Goal: Check status: Check status

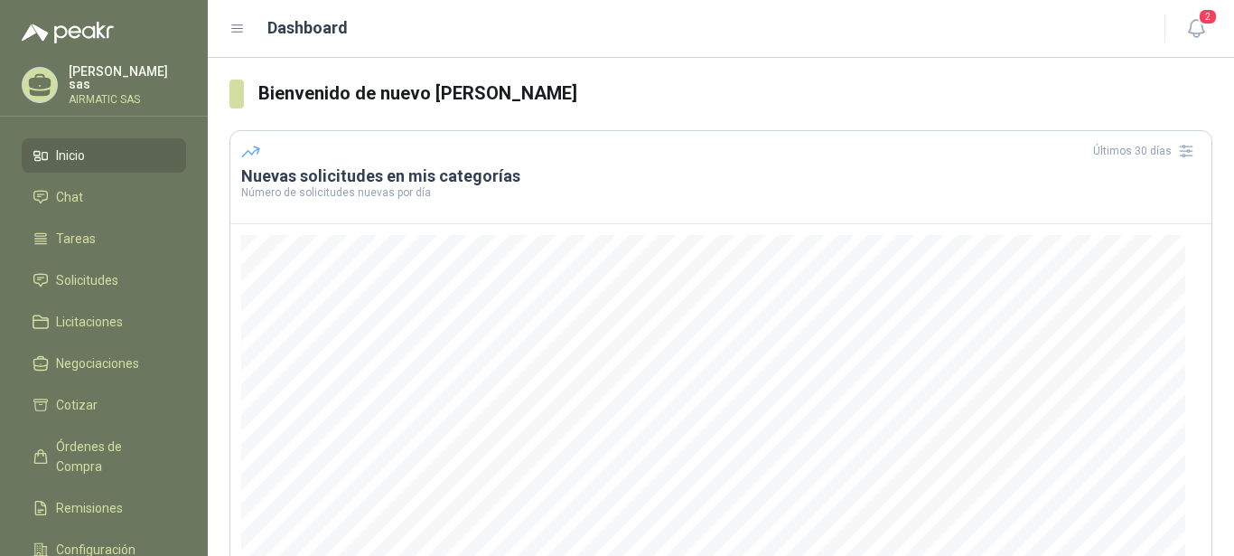
click at [95, 94] on p "AIRMATIC SAS" at bounding box center [127, 99] width 117 height 11
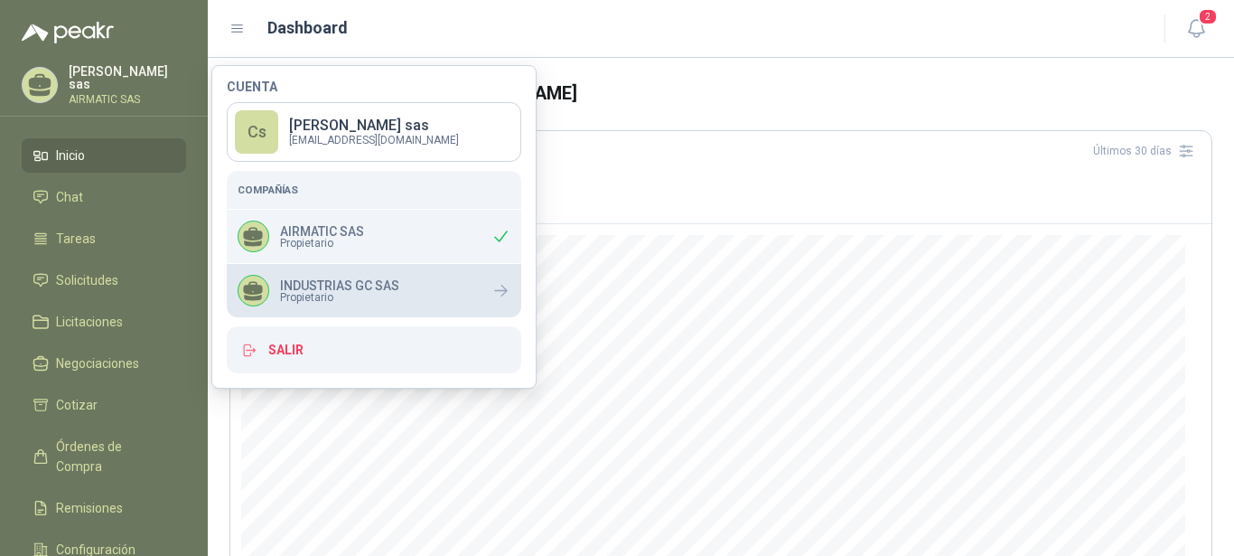
click at [370, 283] on p "INDUSTRIAS GC SAS" at bounding box center [339, 285] width 119 height 13
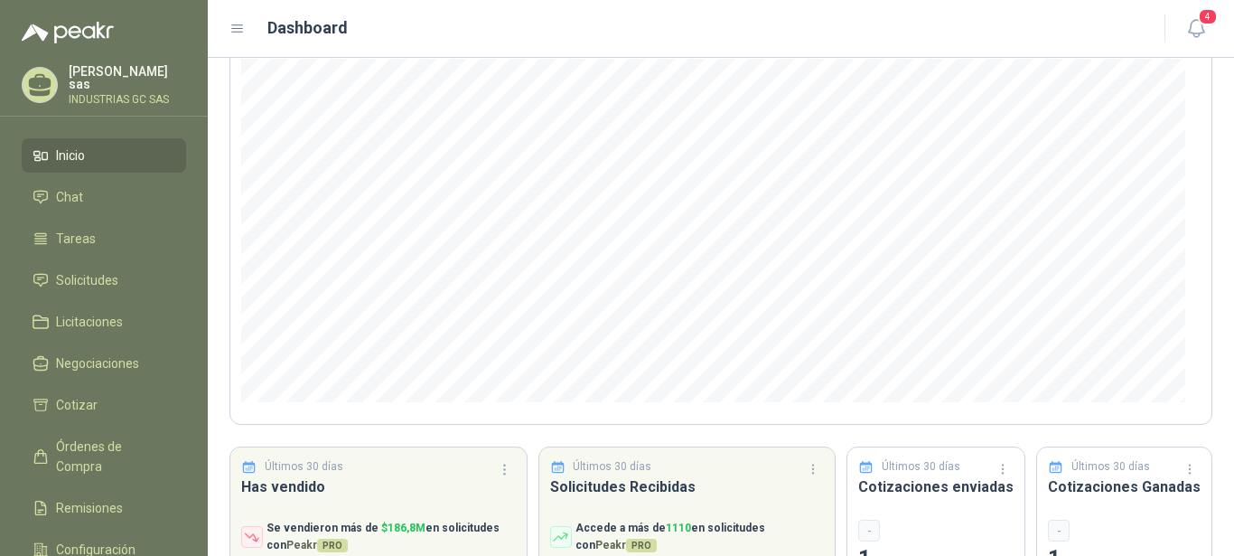
scroll to position [184, 0]
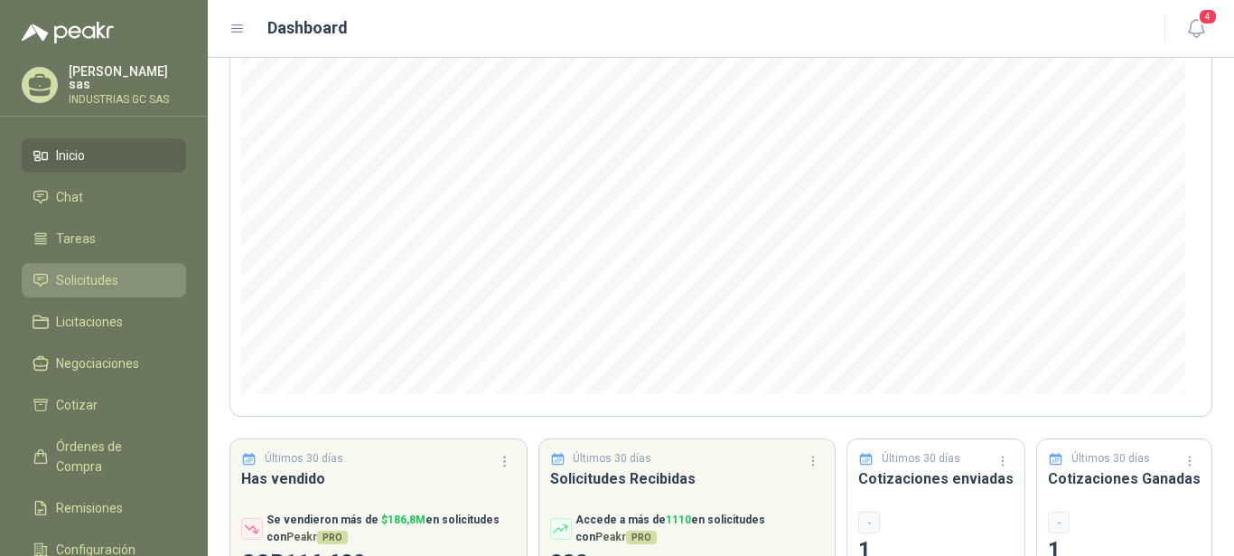
click at [89, 285] on span "Solicitudes" at bounding box center [87, 280] width 62 height 20
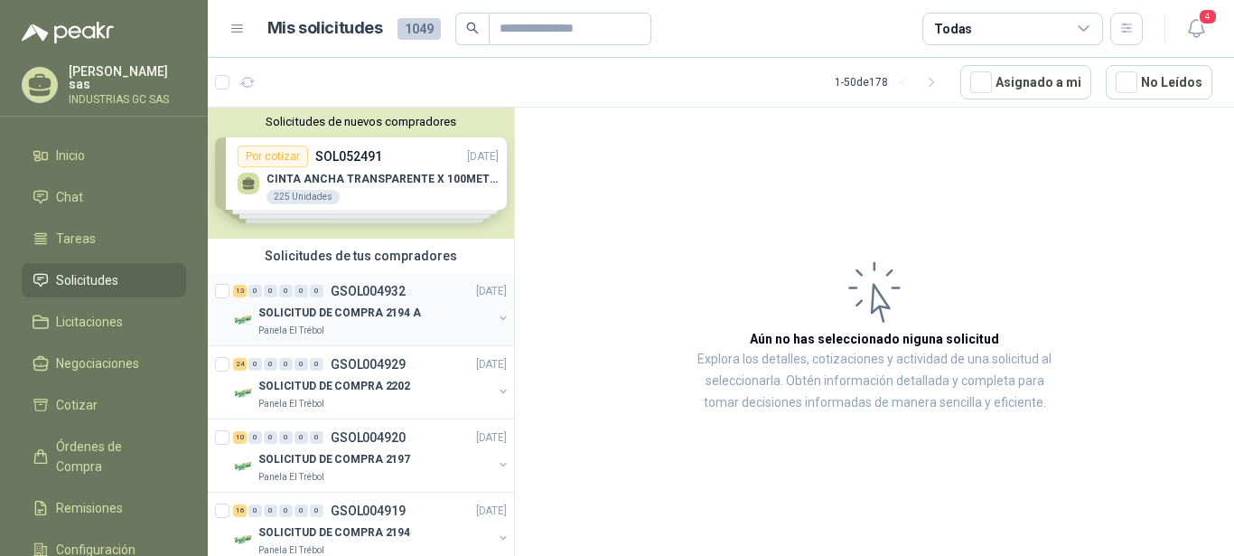
click at [343, 297] on p "GSOL004932" at bounding box center [368, 291] width 75 height 13
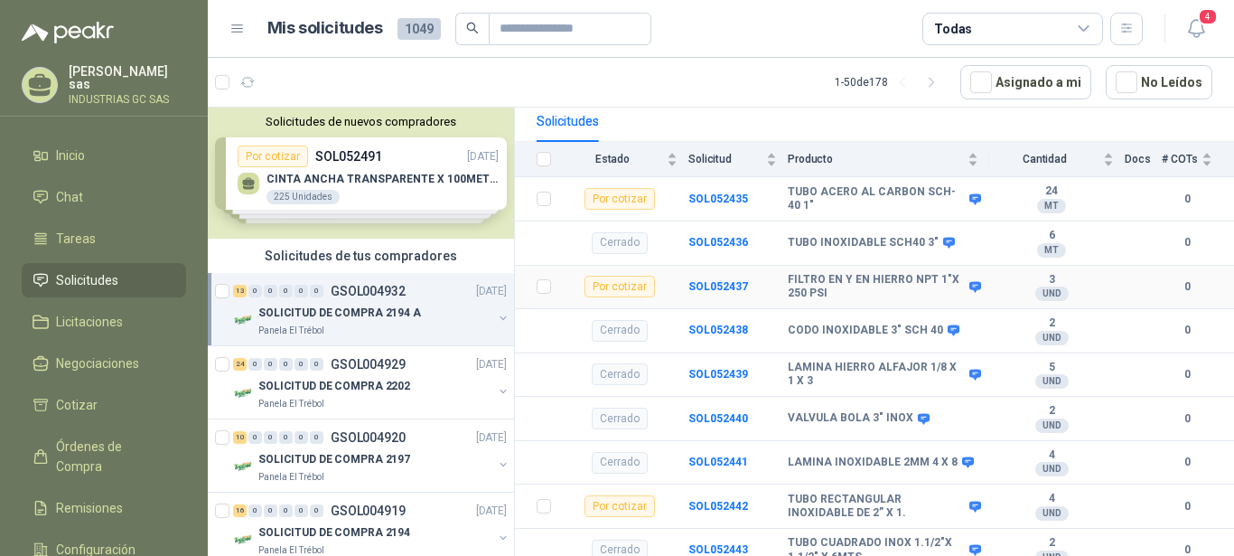
scroll to position [276, 0]
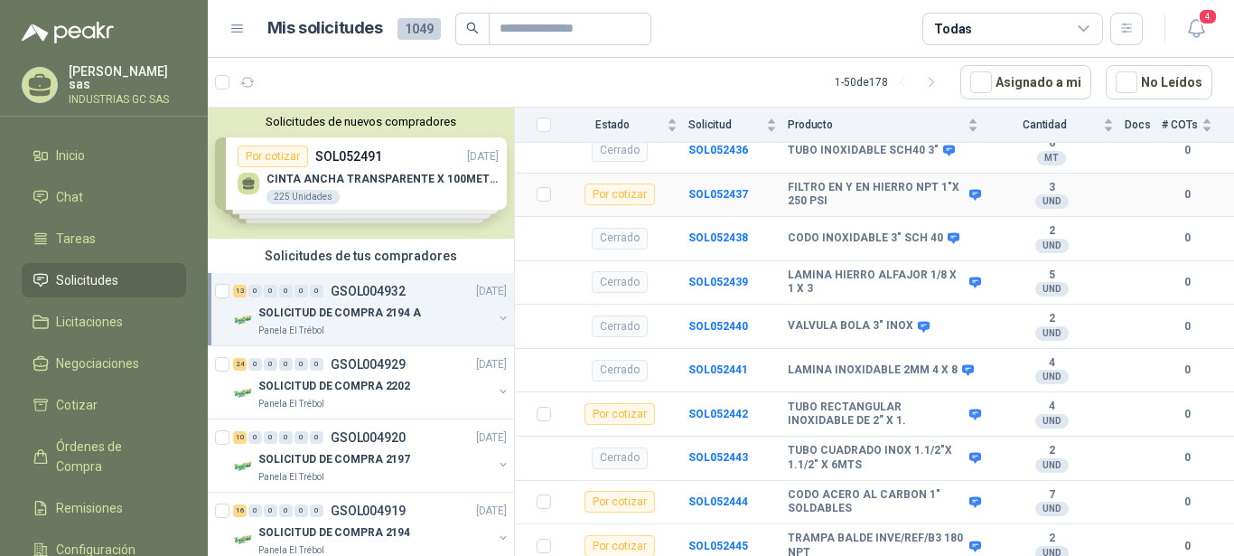
click at [831, 193] on b "FILTRO EN Y EN HIERRO NPT 1"X 250 PSI" at bounding box center [876, 195] width 177 height 28
drag, startPoint x: 781, startPoint y: 170, endPoint x: 890, endPoint y: 193, distance: 110.9
click at [898, 193] on tr "Por cotizar SOL052437 FILTRO EN Y EN HIERRO NPT 1"X 250 PSI 3 UND  0" at bounding box center [874, 195] width 719 height 44
drag, startPoint x: 890, startPoint y: 193, endPoint x: 866, endPoint y: 195, distance: 23.6
click at [866, 195] on b "FILTRO EN Y EN HIERRO NPT 1"X 250 PSI" at bounding box center [876, 195] width 177 height 28
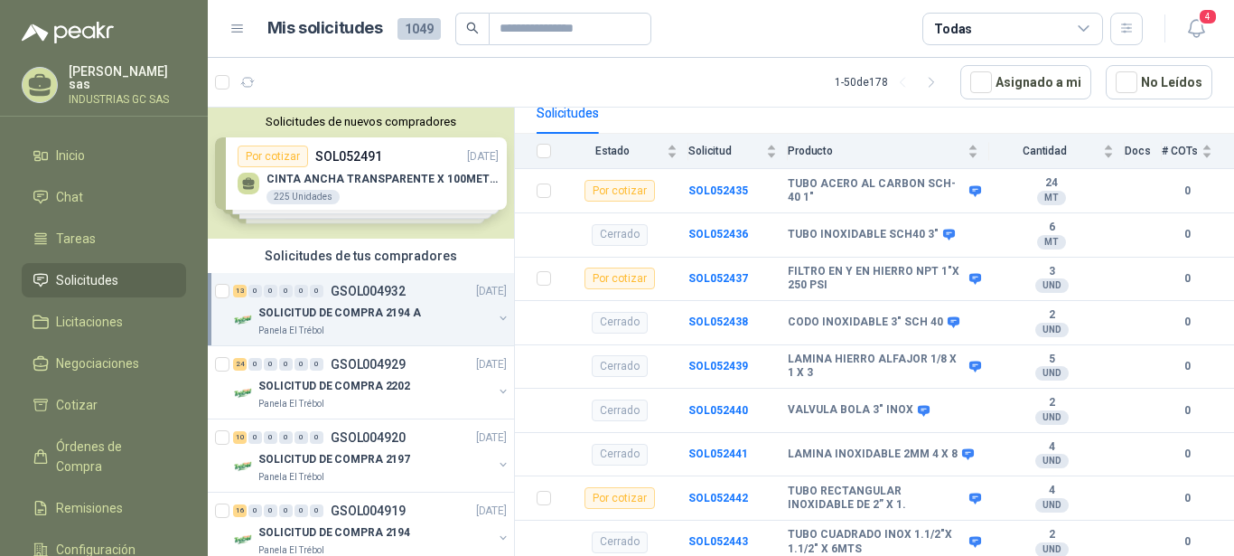
scroll to position [206, 0]
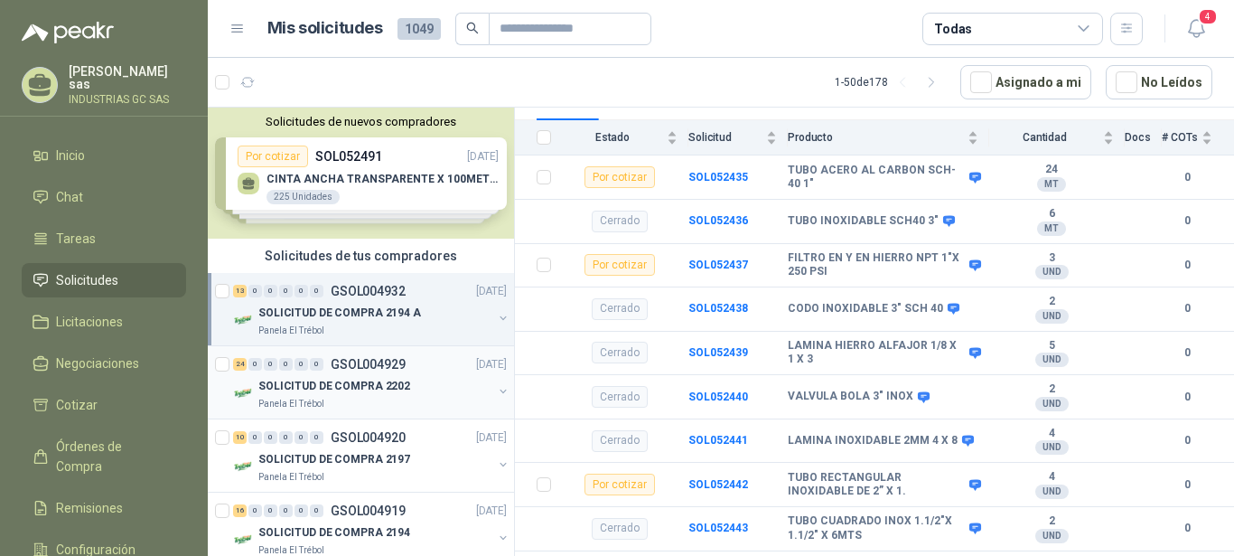
click at [424, 372] on div "24 0 0 0 0 0 GSOL004929 [DATE]" at bounding box center [371, 364] width 277 height 22
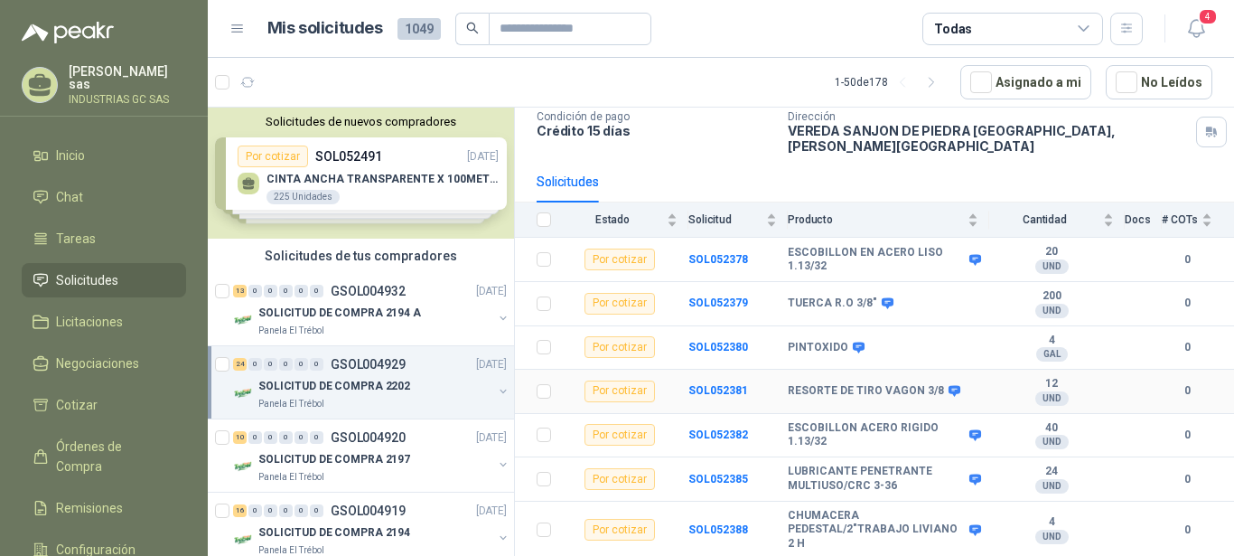
scroll to position [216, 0]
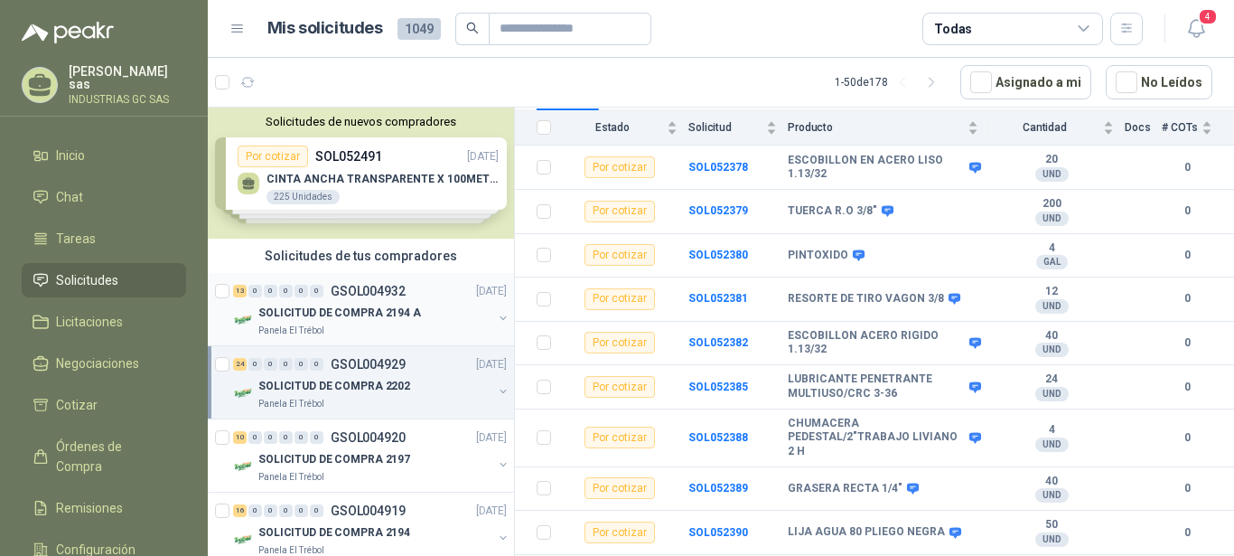
click at [427, 298] on div "13 0 0 0 0 0 GSOL004932 [DATE]" at bounding box center [371, 291] width 277 height 22
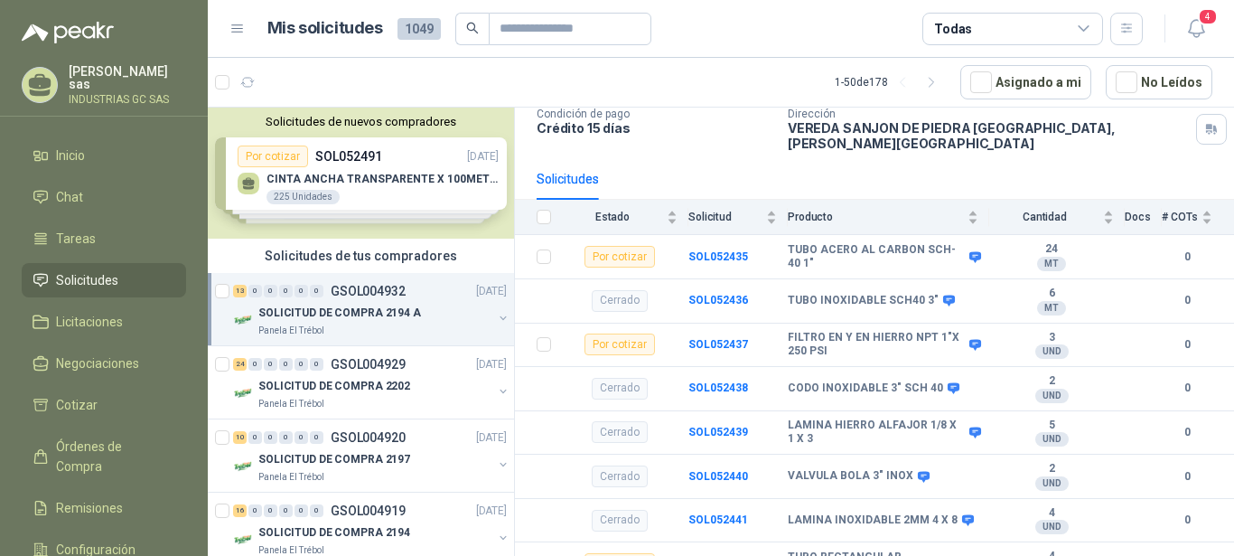
scroll to position [114, 0]
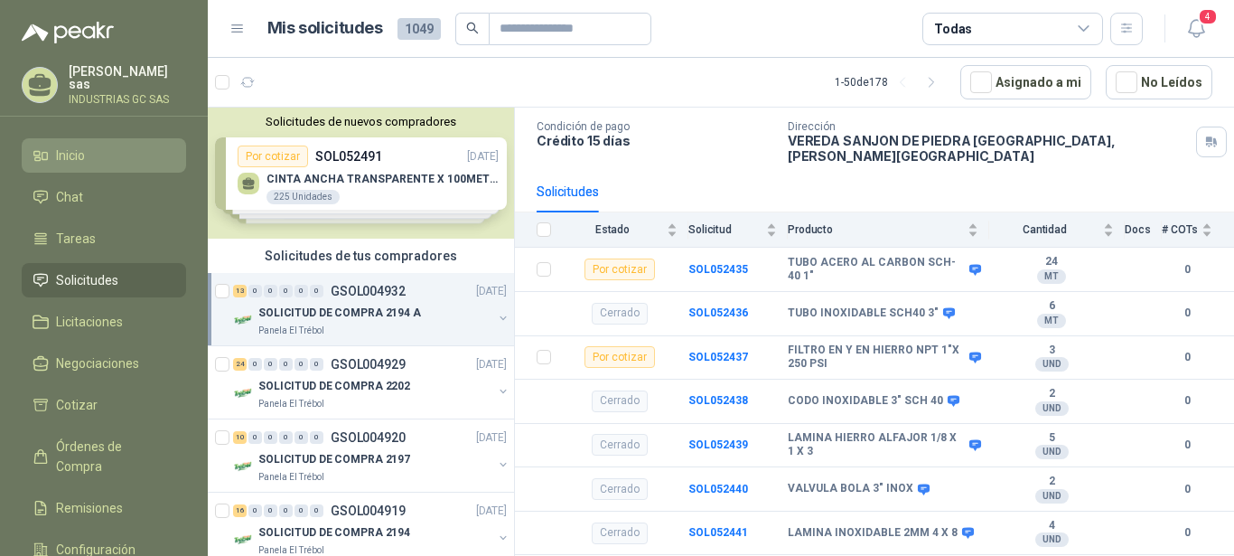
click at [64, 159] on span "Inicio" at bounding box center [70, 155] width 29 height 20
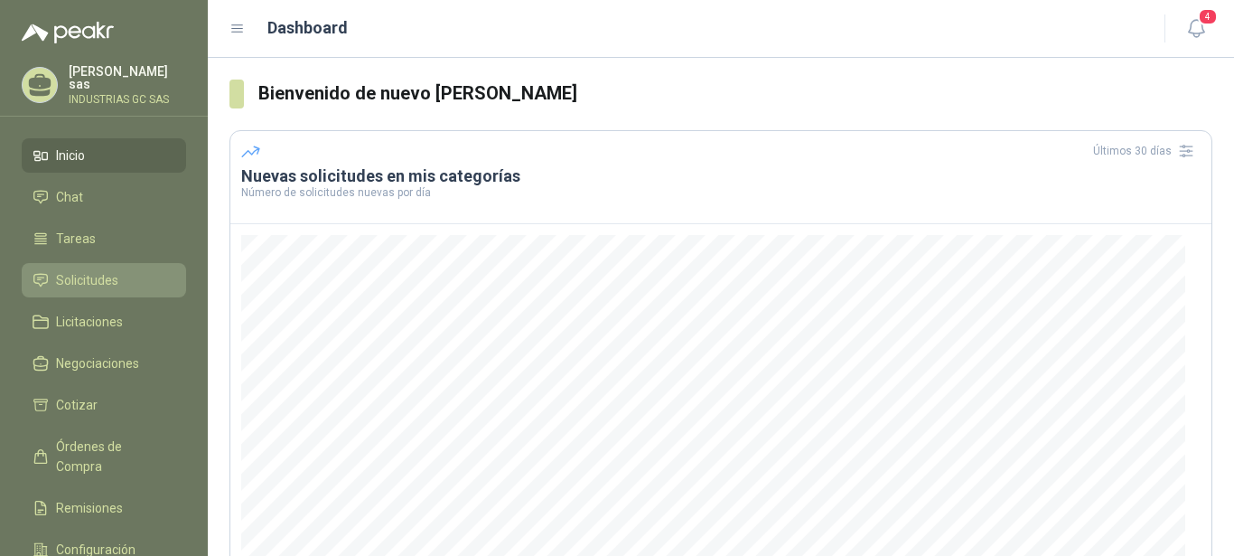
click at [89, 286] on link "Solicitudes" at bounding box center [104, 280] width 164 height 34
